Goal: Information Seeking & Learning: Understand process/instructions

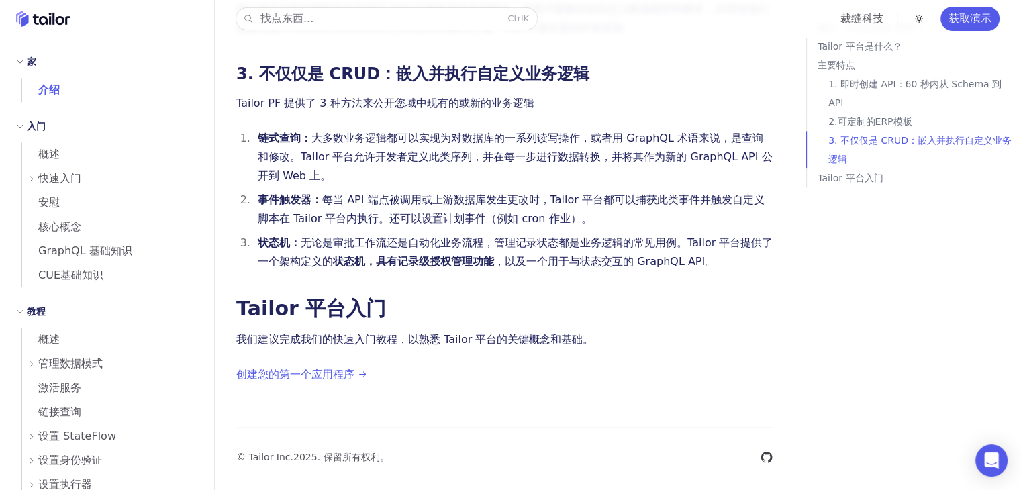
scroll to position [1562, 0]
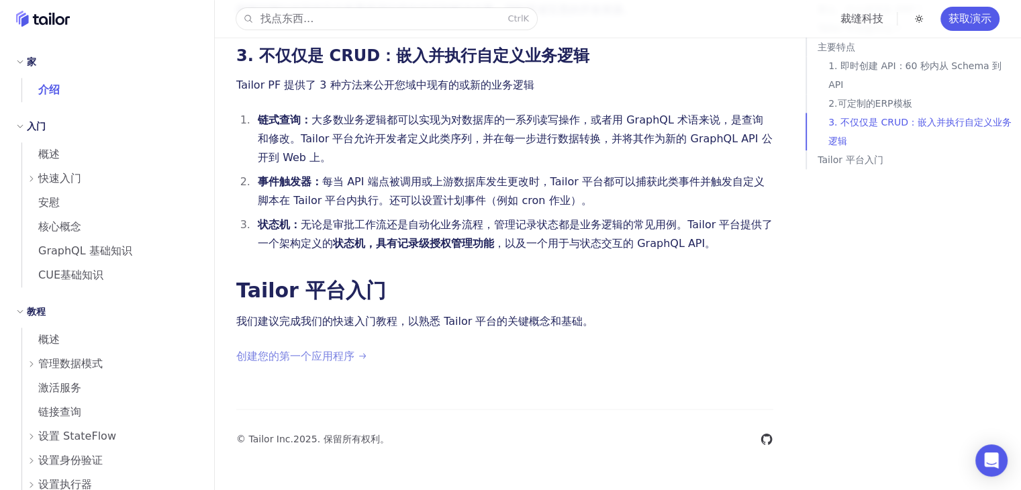
click at [315, 360] on font "创建您的第一个应用程序" at bounding box center [295, 356] width 118 height 13
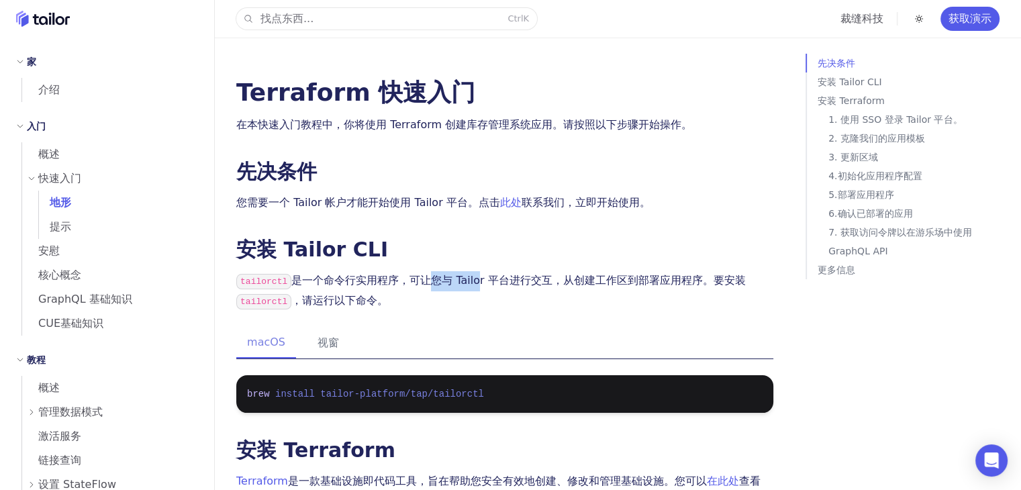
drag, startPoint x: 425, startPoint y: 277, endPoint x: 473, endPoint y: 277, distance: 48.3
click at [473, 277] on font "是一个命令行实用程序，可让您与 Tailor 平台进行交互，从创建工作区到部署应用程序。要安装" at bounding box center [518, 280] width 454 height 13
drag, startPoint x: 455, startPoint y: 277, endPoint x: 480, endPoint y: 277, distance: 25.5
click at [480, 277] on font "是一个命令行实用程序，可让您与 Tailor 平台进行交互，从创建工作区到部署应用程序。要安装" at bounding box center [518, 280] width 454 height 13
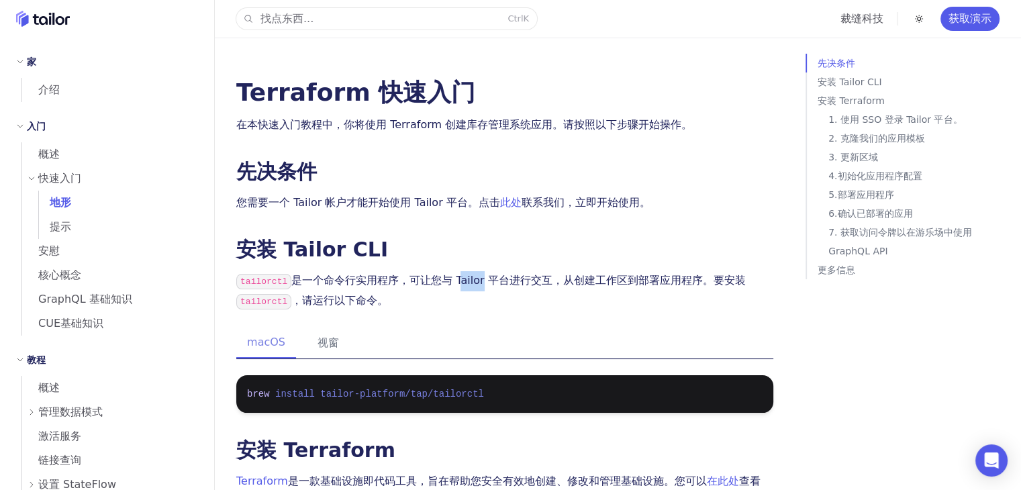
click at [480, 277] on font "是一个命令行实用程序，可让您与 Tailor 平台进行交互，从创建工作区到部署应用程序。要安装" at bounding box center [518, 280] width 454 height 13
drag, startPoint x: 329, startPoint y: 199, endPoint x: 396, endPoint y: 207, distance: 67.7
click at [389, 206] on font "您需要一个 Tailor 帐户才能开始使用 Tailor 平台。点击" at bounding box center [368, 202] width 264 height 13
click at [396, 207] on font "您需要一个 Tailor 帐户才能开始使用 Tailor 平台。点击" at bounding box center [368, 202] width 264 height 13
drag, startPoint x: 435, startPoint y: 207, endPoint x: 574, endPoint y: 207, distance: 139.6
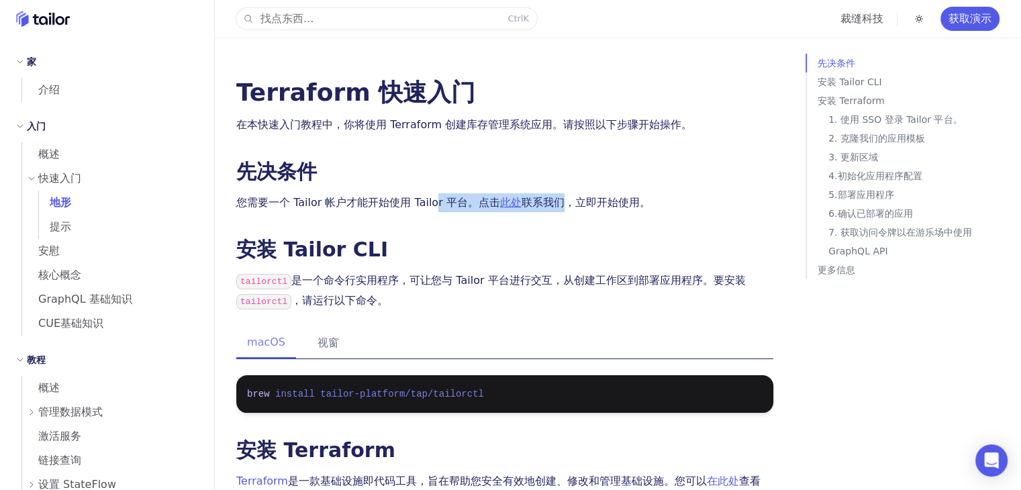
click at [572, 207] on p "您需要一个 Tailor 帐户才能开始使用 Tailor 平台。点击 此处 联系我们，立即开始使用。" at bounding box center [504, 202] width 537 height 19
click at [580, 210] on p "您需要一个 Tailor 帐户才能开始使用 Tailor 平台。点击 此处 联系我们，立即开始使用。" at bounding box center [504, 202] width 537 height 19
click at [416, 203] on font "您需要一个 Tailor 帐户才能开始使用 Tailor 平台。点击" at bounding box center [368, 202] width 264 height 13
drag, startPoint x: 405, startPoint y: 203, endPoint x: 436, endPoint y: 207, distance: 30.5
click at [436, 207] on font "您需要一个 Tailor 帐户才能开始使用 Tailor 平台。点击" at bounding box center [368, 202] width 264 height 13
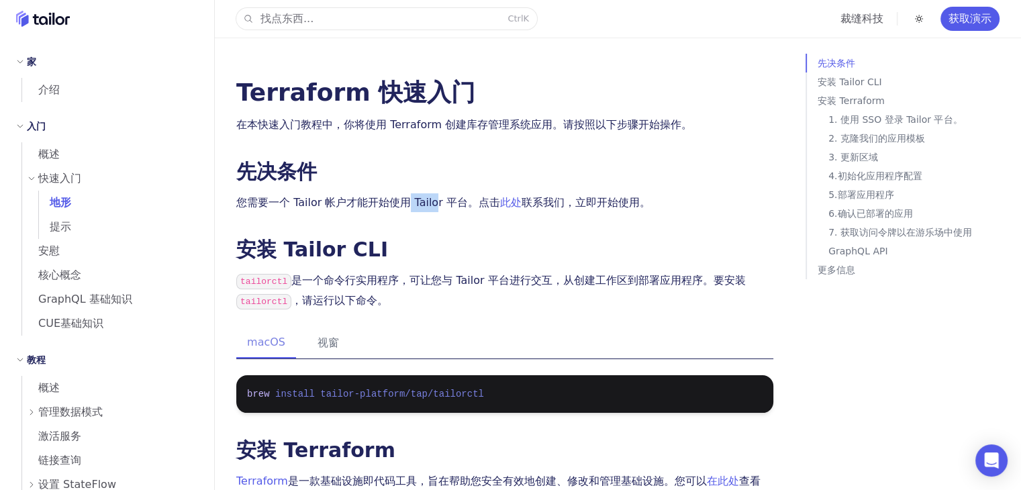
click at [436, 207] on font "您需要一个 Tailor 帐户才能开始使用 Tailor 平台。点击" at bounding box center [368, 202] width 264 height 13
click at [391, 209] on font "您需要一个 Tailor 帐户才能开始使用 Tailor 平台。点击" at bounding box center [368, 202] width 264 height 13
drag, startPoint x: 384, startPoint y: 207, endPoint x: 424, endPoint y: 207, distance: 40.3
click at [424, 207] on font "您需要一个 Tailor 帐户才能开始使用 Tailor 平台。点击" at bounding box center [368, 202] width 264 height 13
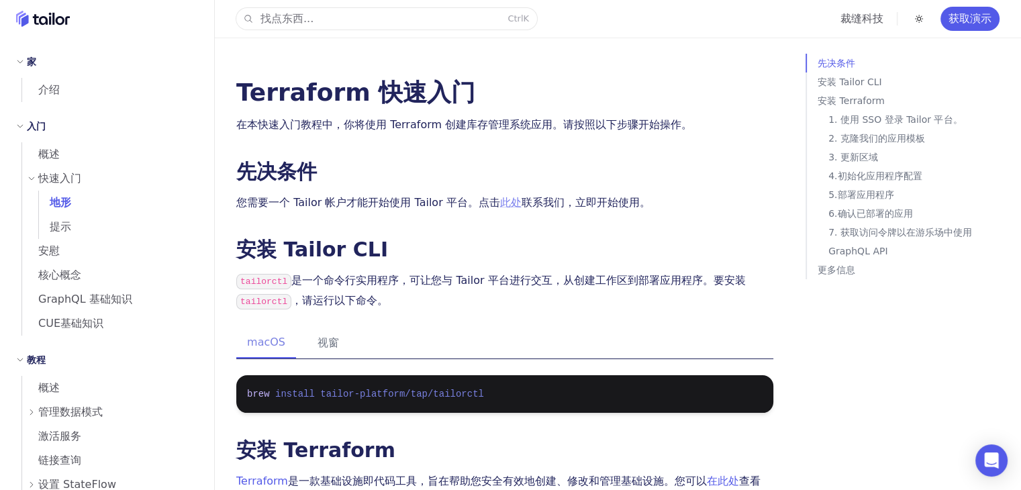
click at [507, 205] on font "此处" at bounding box center [510, 202] width 21 height 13
